Goal: Information Seeking & Learning: Learn about a topic

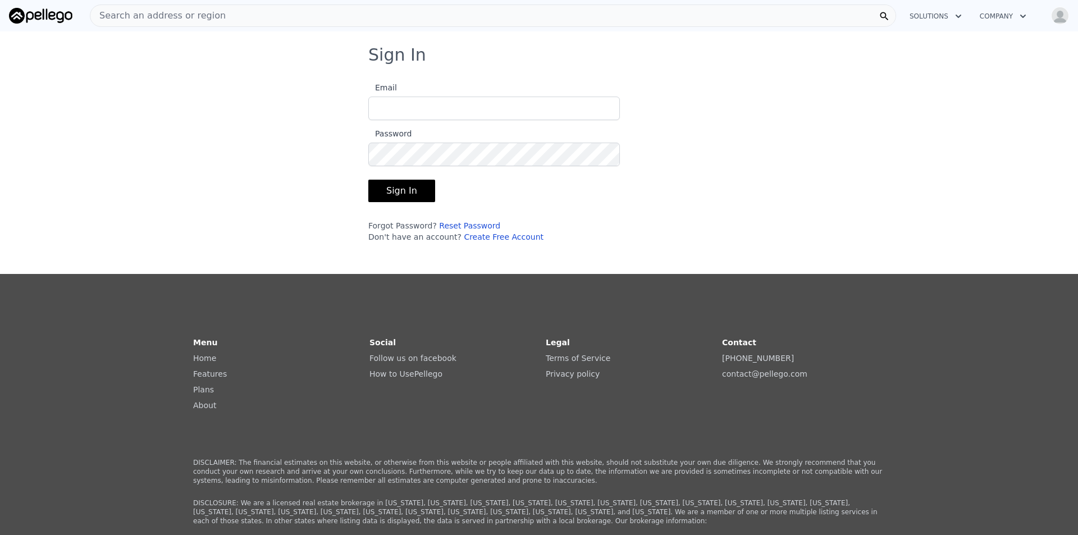
type input "[EMAIL_ADDRESS][DOMAIN_NAME]"
click at [406, 193] on button "Sign In" at bounding box center [401, 191] width 67 height 22
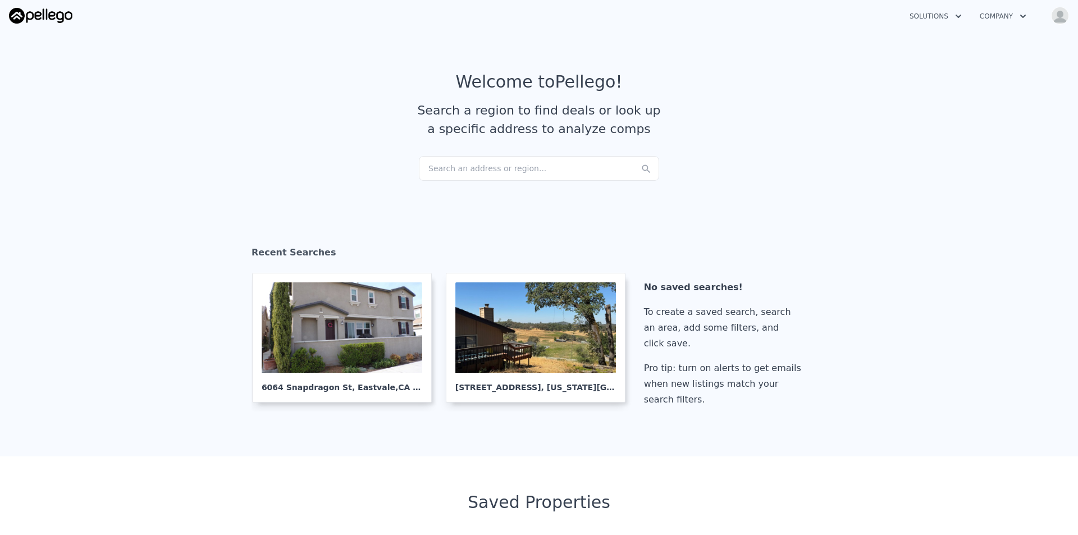
click at [520, 168] on div "Search an address or region..." at bounding box center [539, 168] width 240 height 25
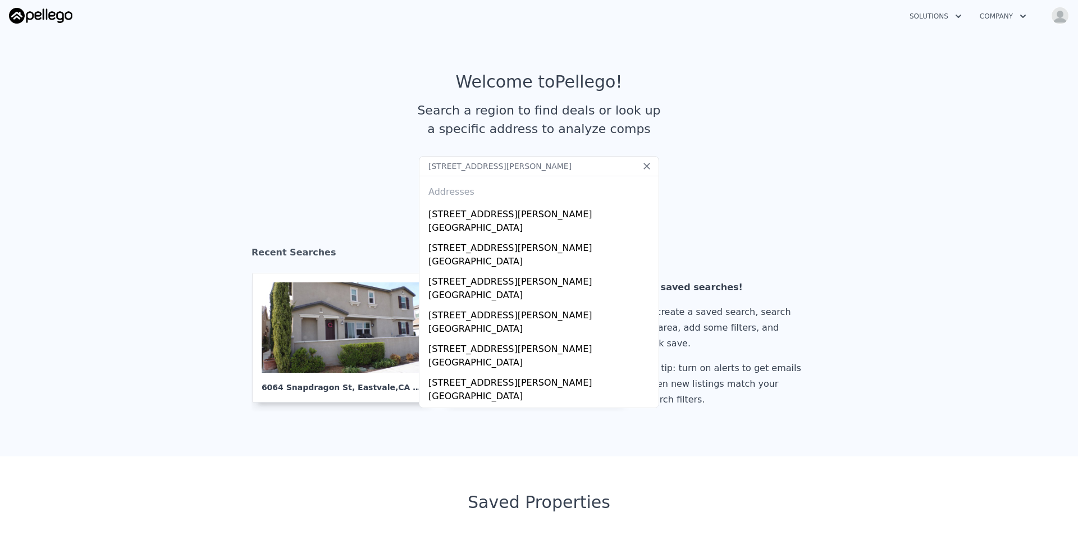
click at [565, 164] on input "[STREET_ADDRESS][PERSON_NAME]" at bounding box center [539, 166] width 240 height 20
paste input "6064 Snapdragon S"
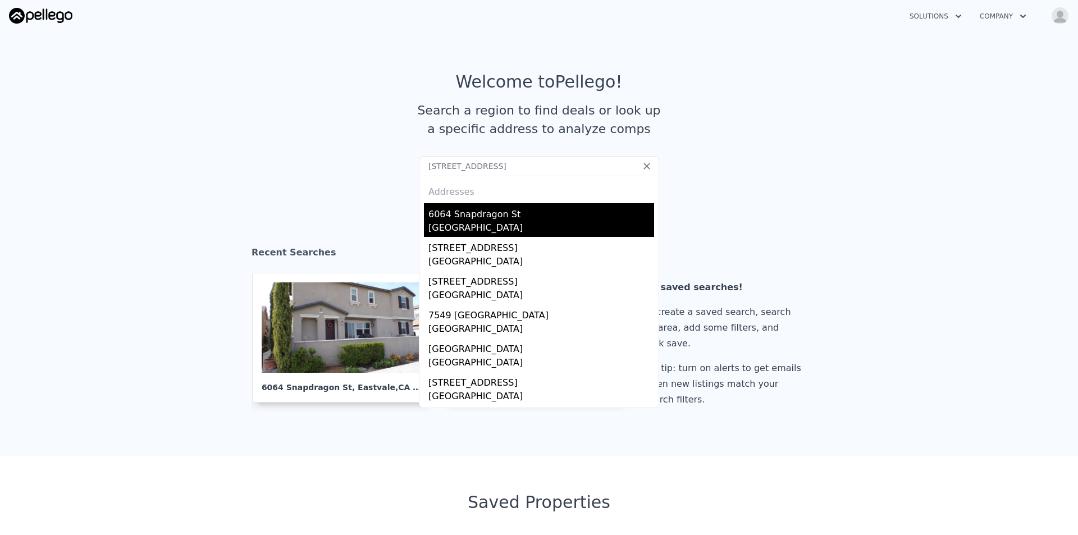
type input "[STREET_ADDRESS]"
click at [493, 221] on div "6064 Snapdragon St" at bounding box center [541, 212] width 226 height 18
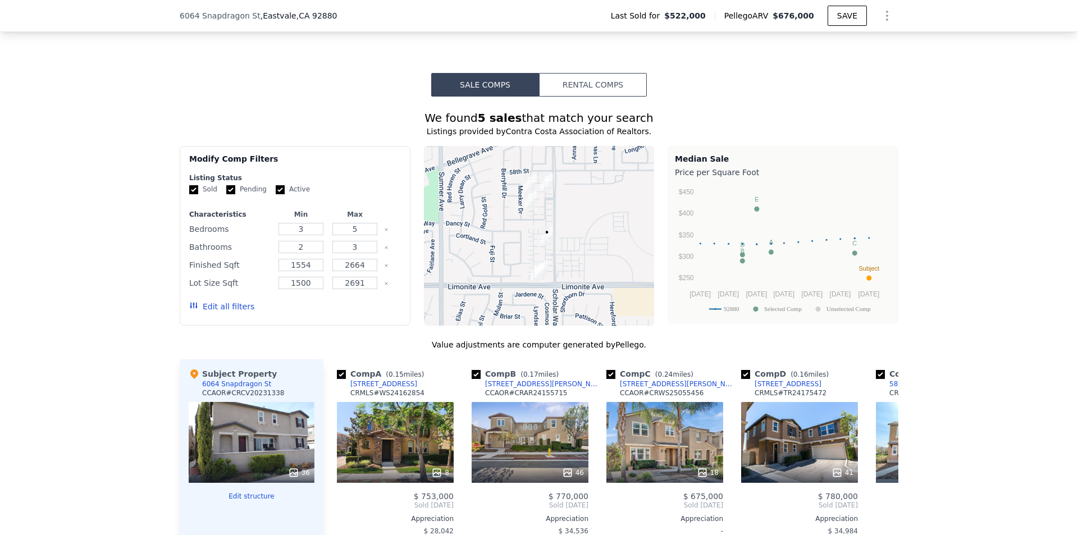
scroll to position [1119, 0]
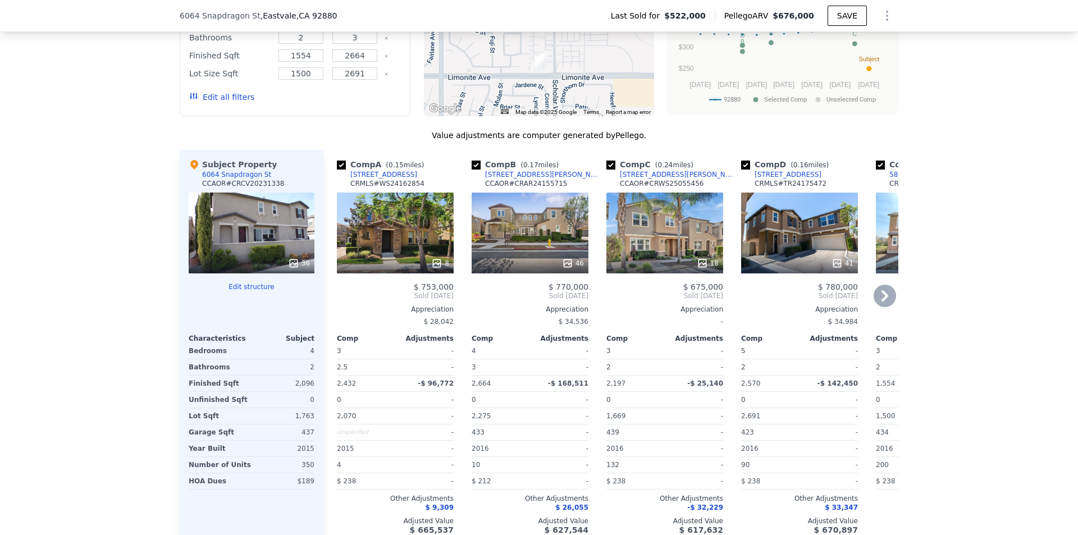
click at [885, 300] on icon at bounding box center [884, 296] width 22 height 22
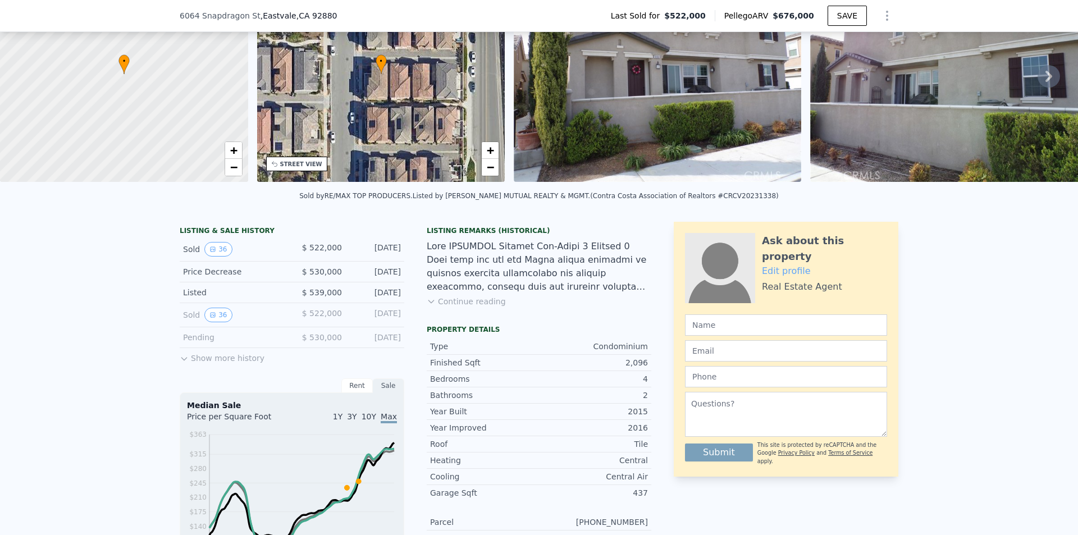
scroll to position [0, 0]
